Goal: Task Accomplishment & Management: Manage account settings

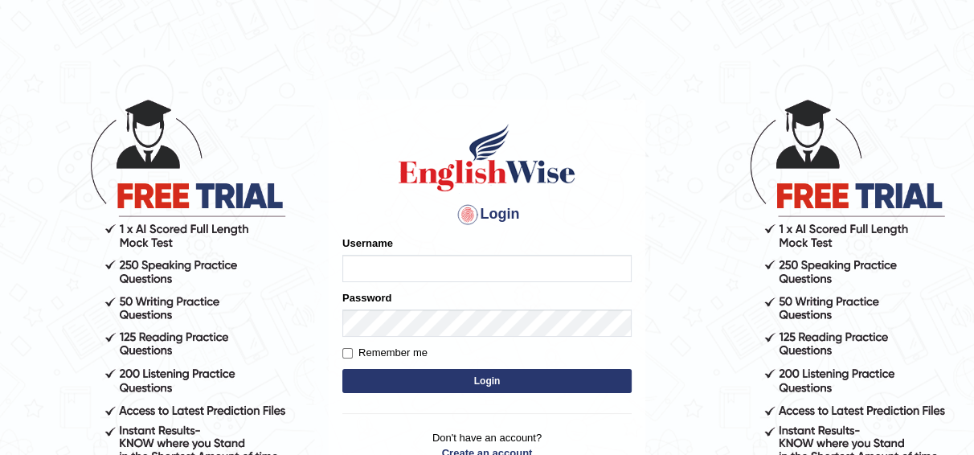
type input "joyce2024"
drag, startPoint x: 0, startPoint y: 0, endPoint x: 522, endPoint y: 259, distance: 583.1
click at [522, 259] on input "joyce2024" at bounding box center [486, 268] width 289 height 27
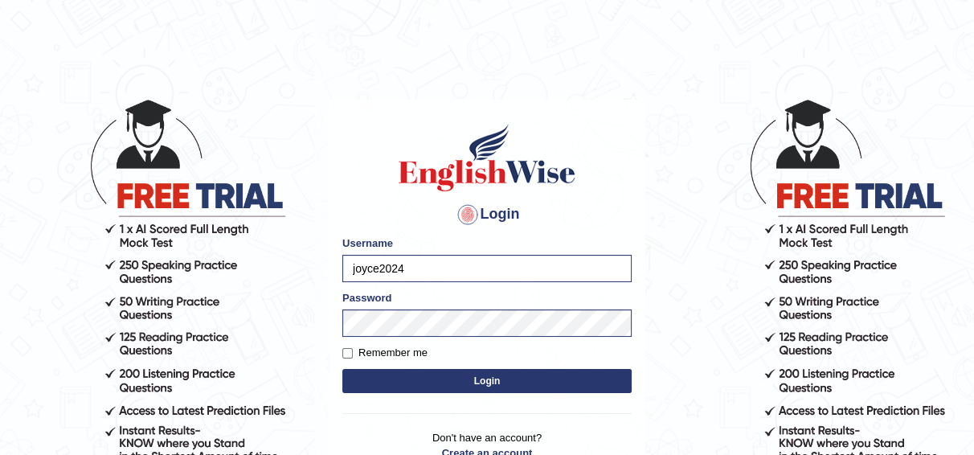
click at [378, 378] on button "Login" at bounding box center [486, 381] width 289 height 24
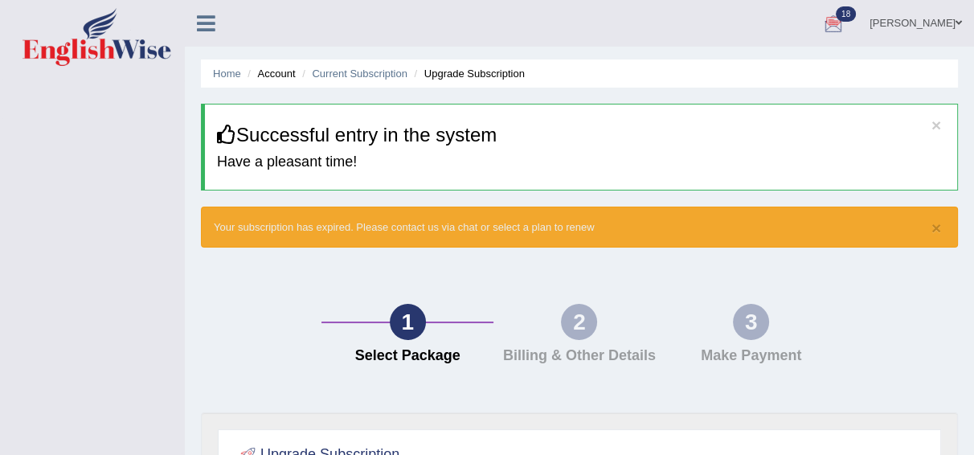
click at [956, 23] on span at bounding box center [958, 23] width 6 height 10
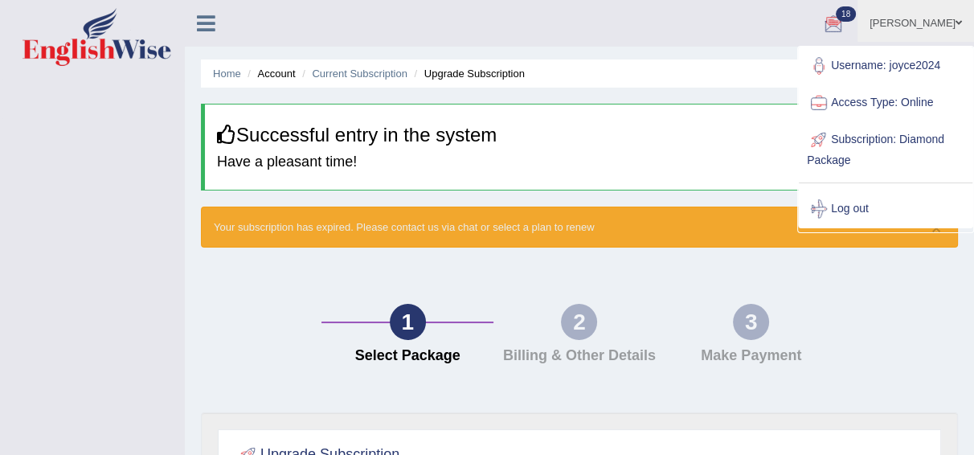
click at [860, 205] on link "Log out" at bounding box center [886, 208] width 174 height 37
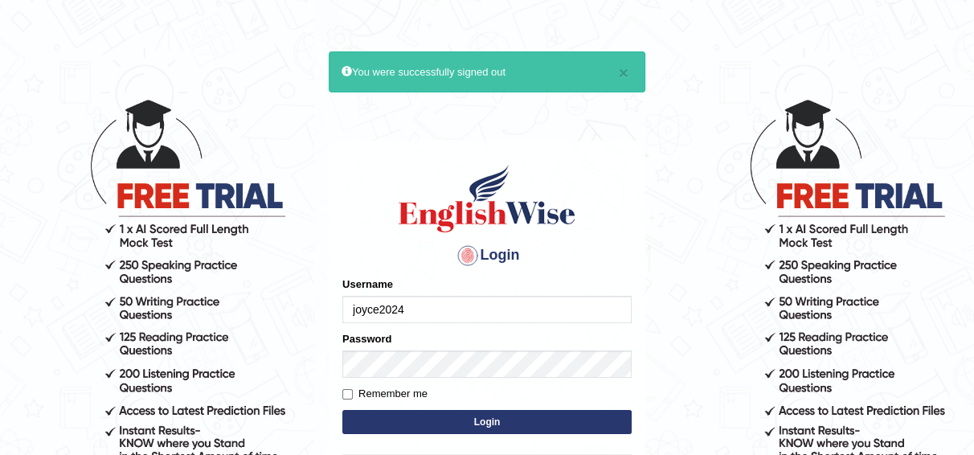
drag, startPoint x: 0, startPoint y: 0, endPoint x: 486, endPoint y: 295, distance: 568.4
click at [486, 296] on input "joyce2024" at bounding box center [486, 309] width 289 height 27
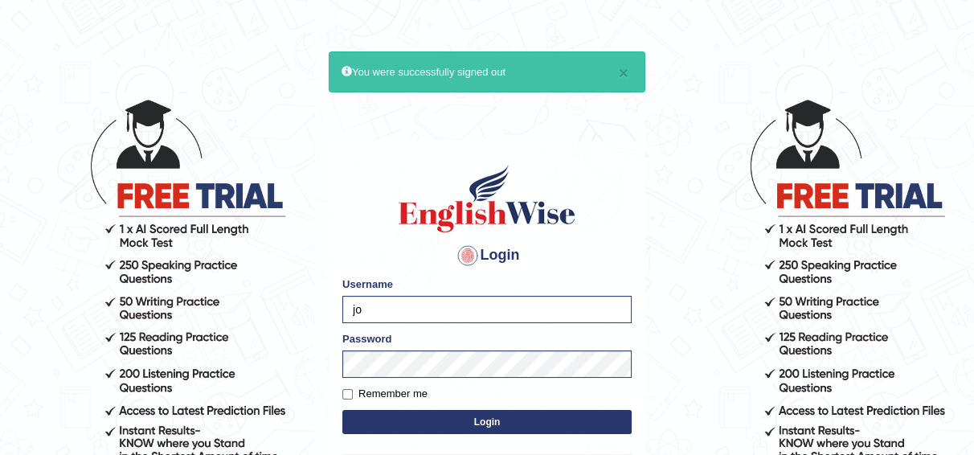
type input "j"
type input "Bhagwantbrar"
click at [398, 420] on button "Login" at bounding box center [486, 422] width 289 height 24
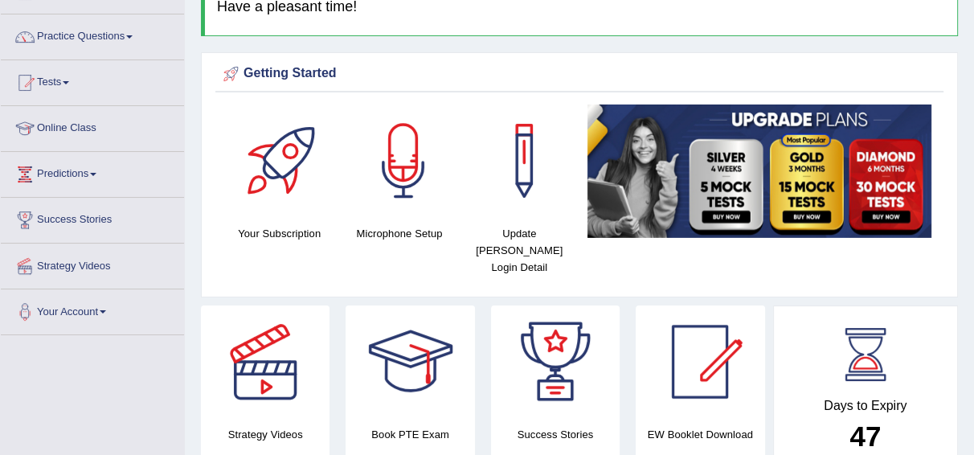
scroll to position [117, 0]
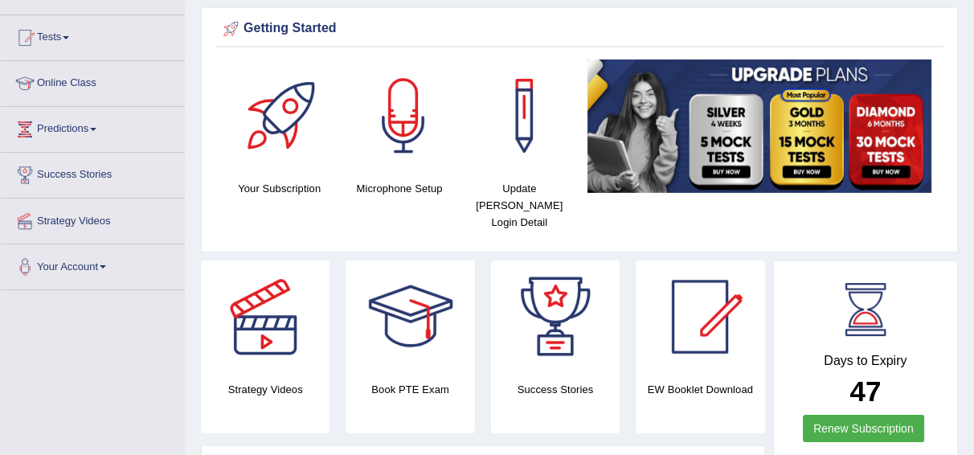
scroll to position [157, 0]
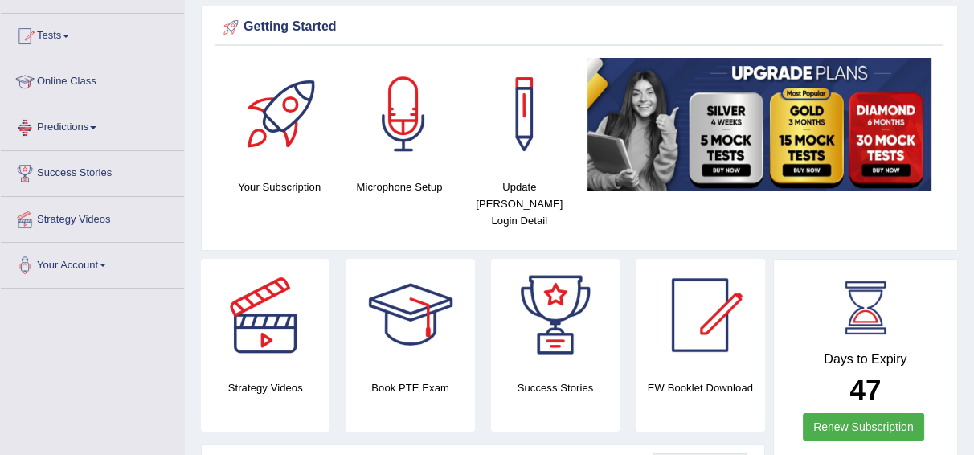
click at [82, 121] on link "Predictions" at bounding box center [92, 125] width 183 height 40
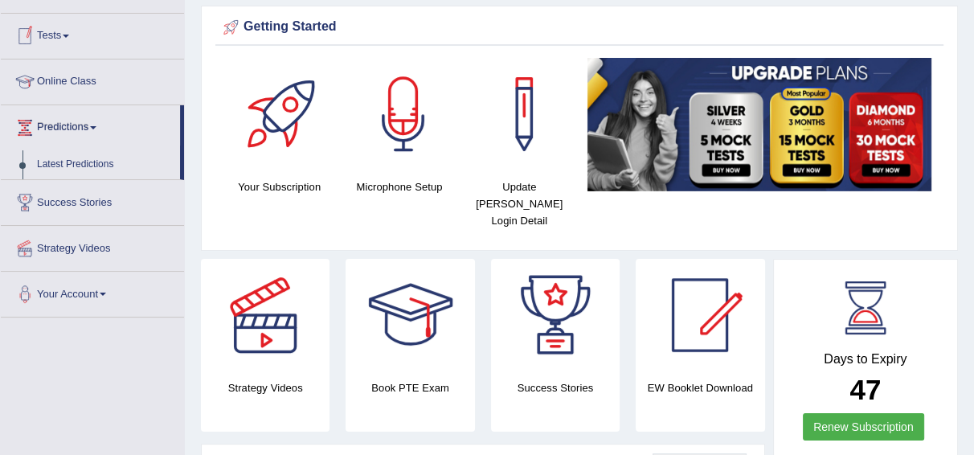
scroll to position [0, 0]
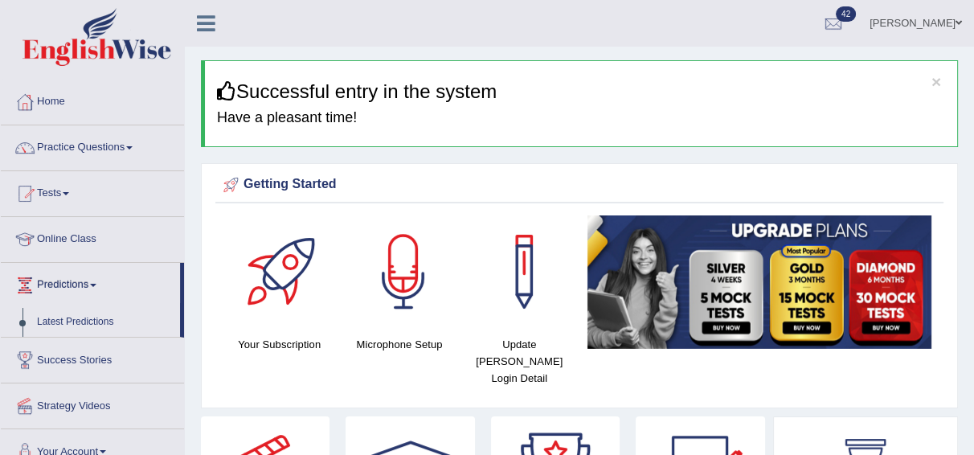
click at [130, 146] on link "Practice Questions" at bounding box center [92, 145] width 183 height 40
